Goal: Task Accomplishment & Management: Manage account settings

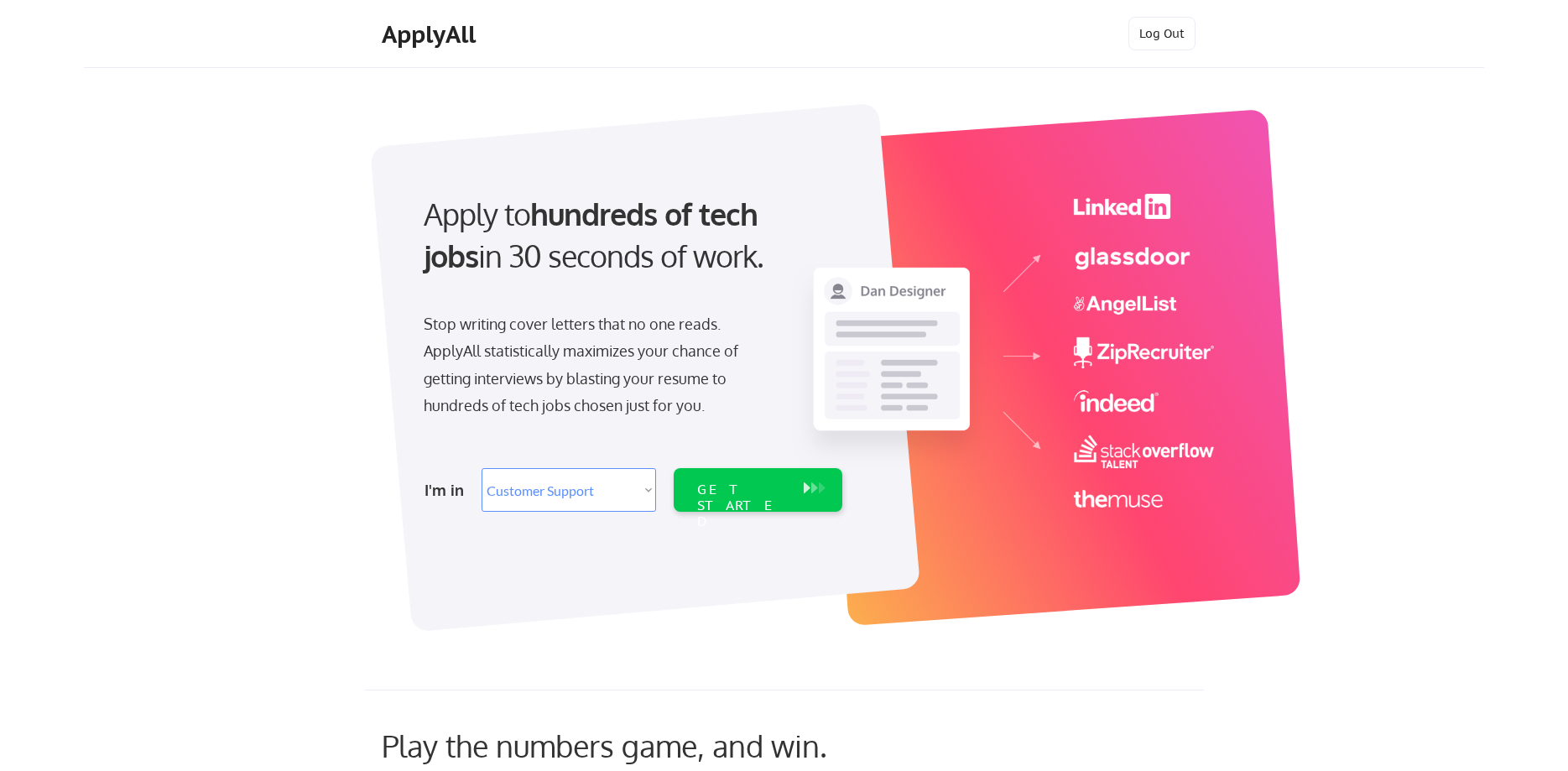
select select ""customer_support""
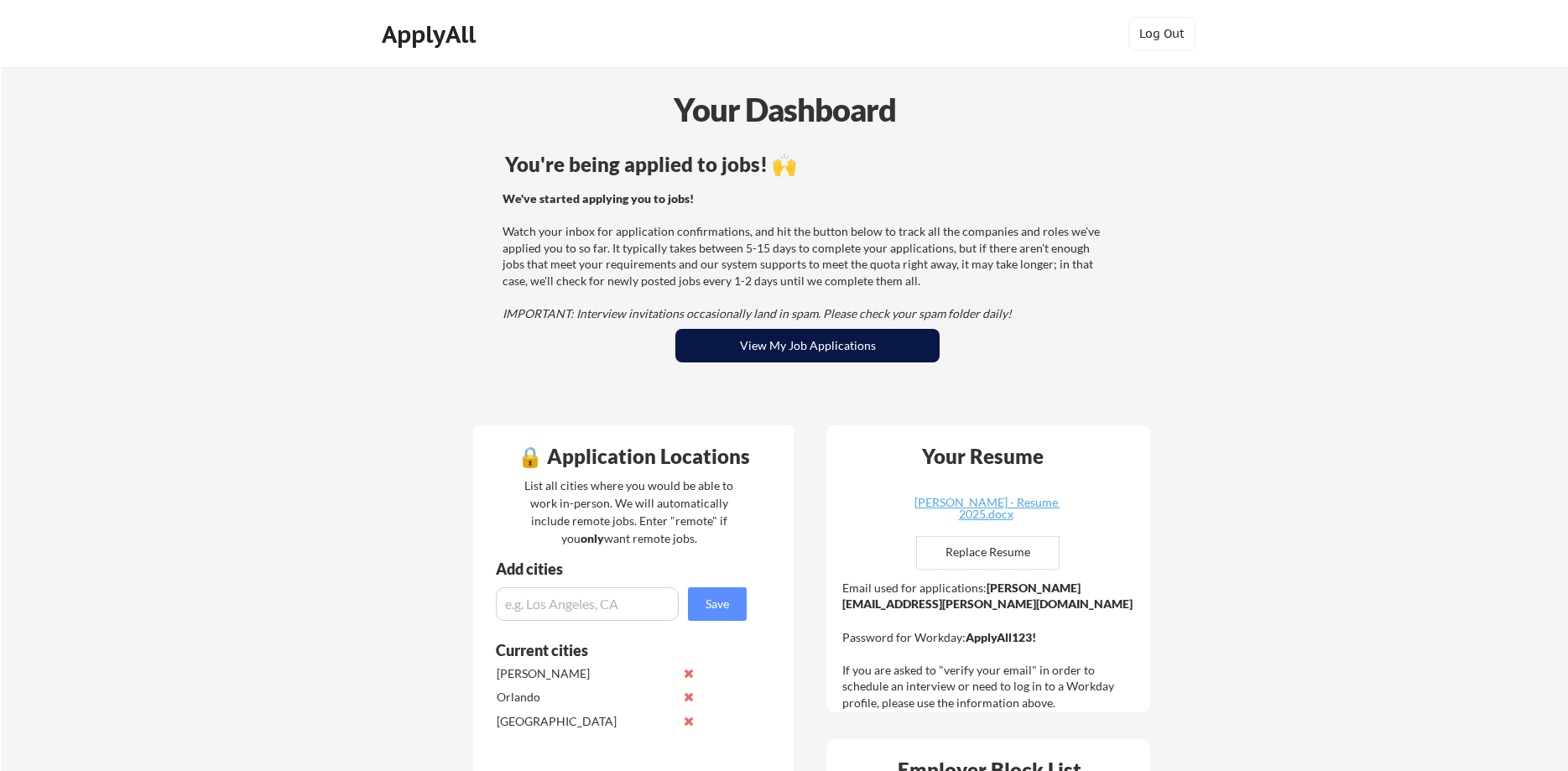
click at [766, 342] on button "View My Job Applications" at bounding box center [808, 345] width 265 height 34
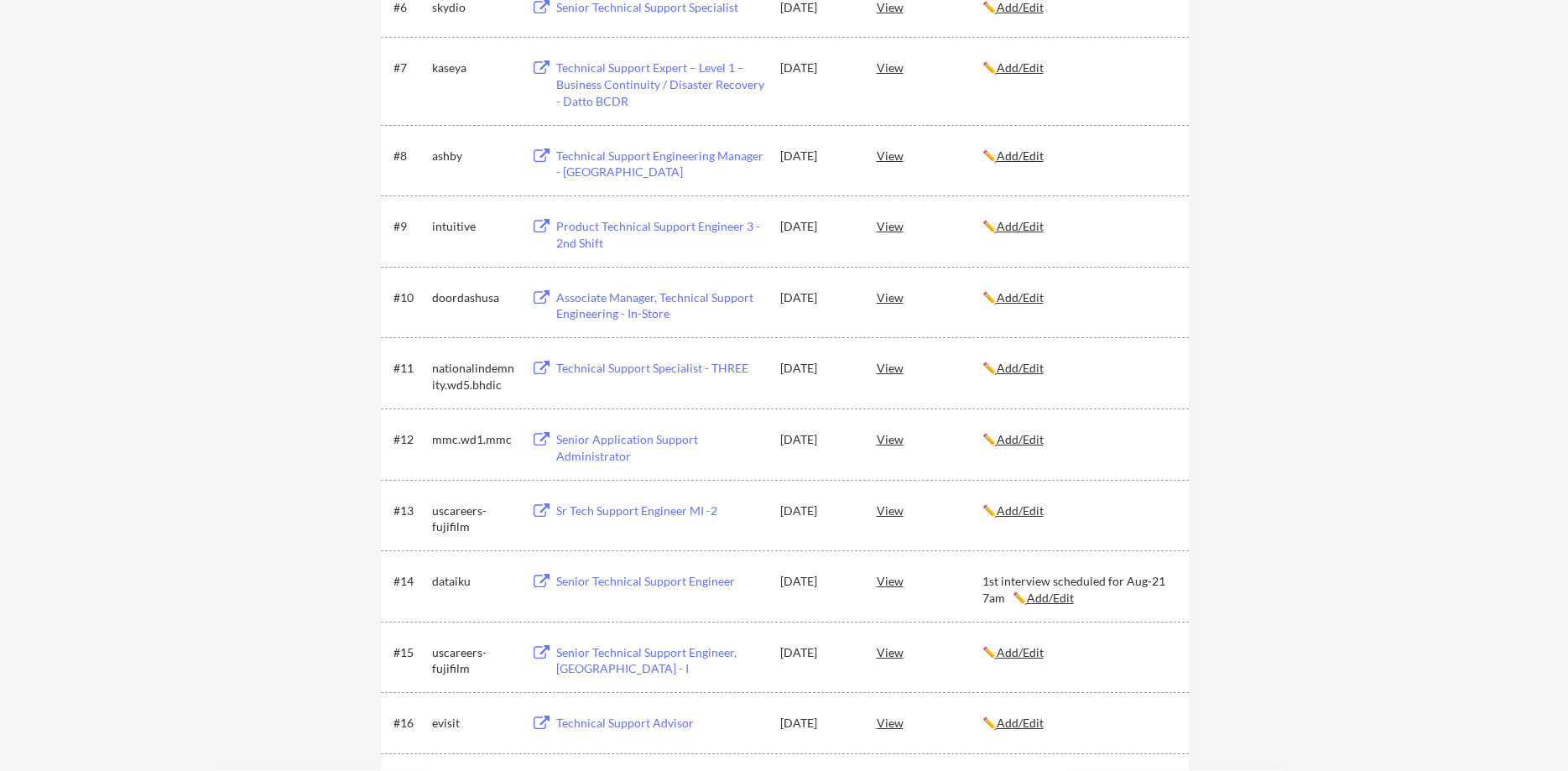
scroll to position [684, 0]
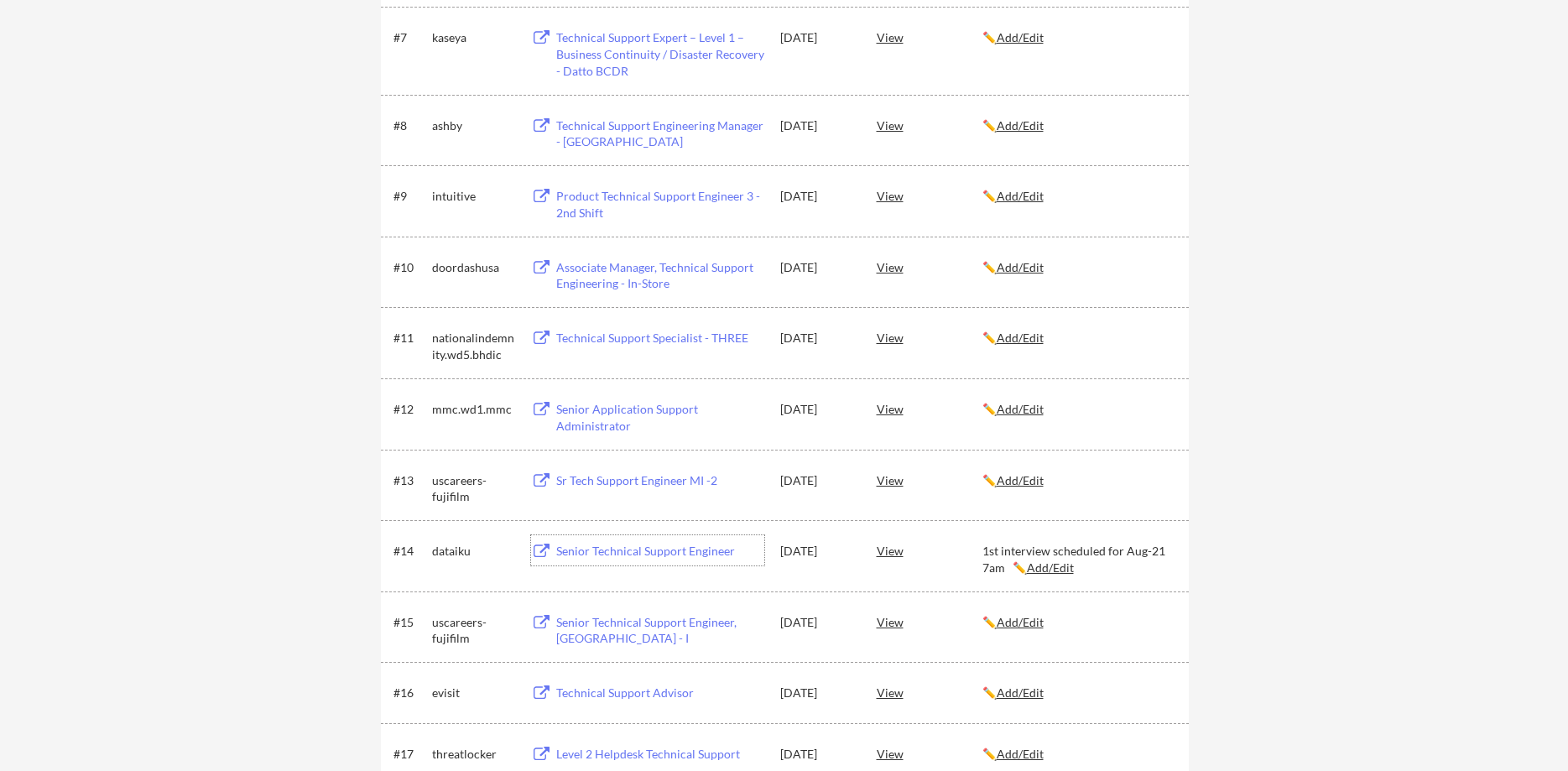
click at [308, 544] on div "← Back to Dashboard My Applications 37 applications sent Applied (37) More Jobs…" at bounding box center [784, 775] width 1568 height 2784
click at [608, 554] on div "Senior Technical Support Engineer" at bounding box center [661, 551] width 208 height 17
